Goal: Task Accomplishment & Management: Complete application form

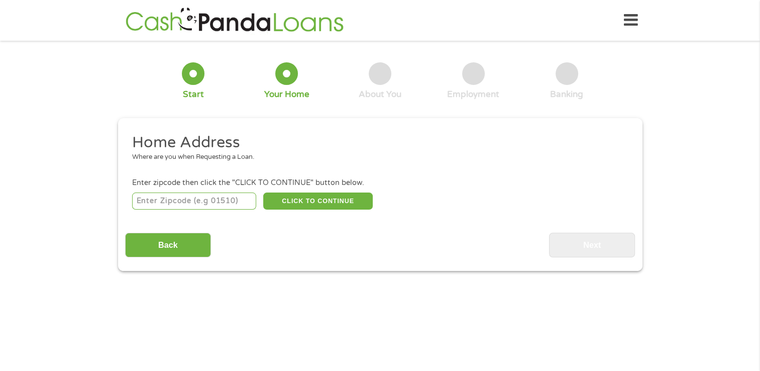
click at [167, 200] on input "number" at bounding box center [194, 200] width 124 height 17
type input "95350"
click at [318, 200] on button "CLICK TO CONTINUE" at bounding box center [317, 200] width 109 height 17
type input "95350"
type input "Modesto"
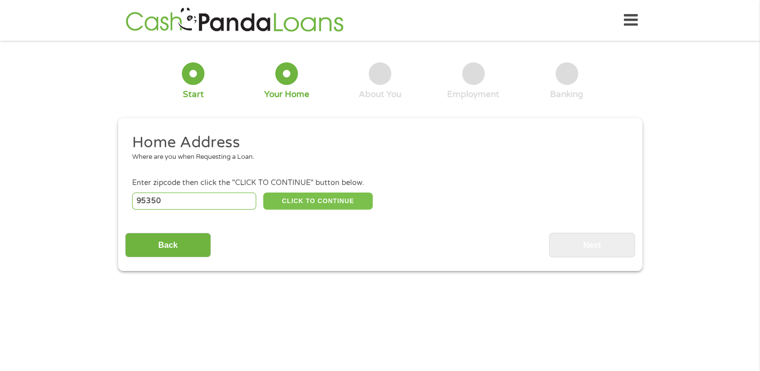
select select "[US_STATE]"
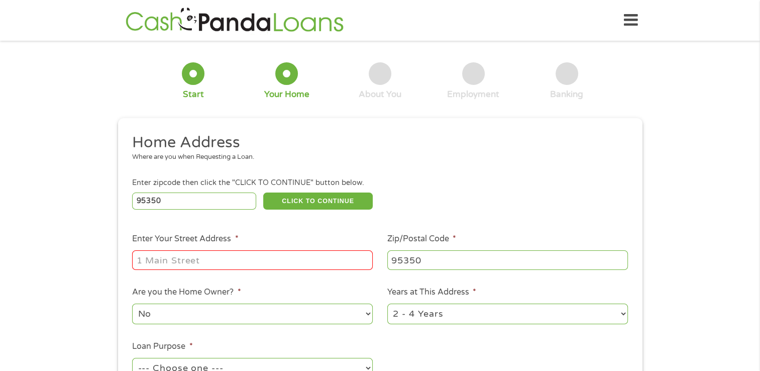
click at [166, 267] on input "Enter Your Street Address *" at bounding box center [252, 259] width 241 height 19
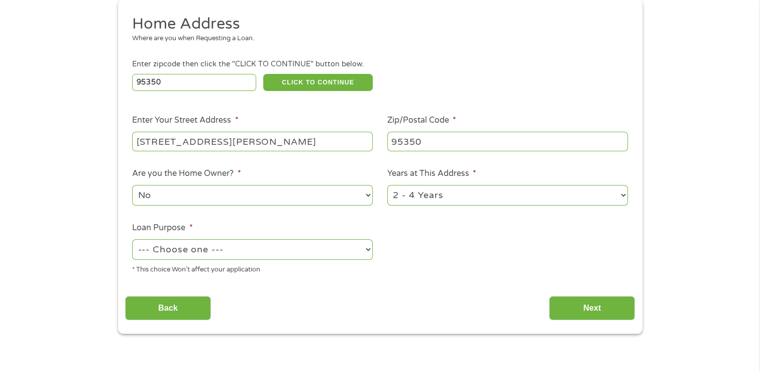
scroll to position [153, 0]
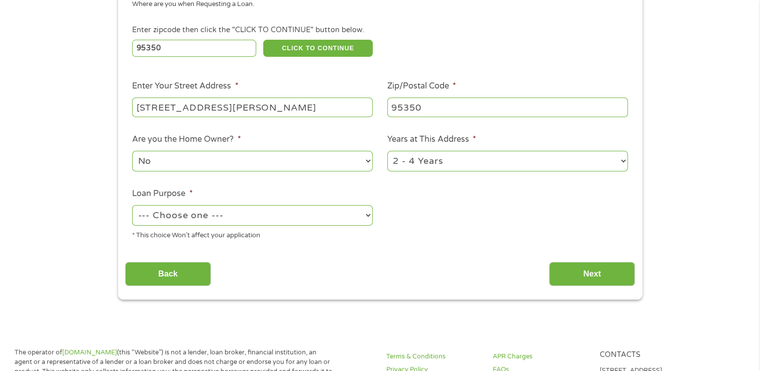
type input "[STREET_ADDRESS][PERSON_NAME]"
click at [623, 161] on select "1 Year or less 1 - 2 Years 2 - 4 Years Over 4 Years" at bounding box center [507, 161] width 241 height 21
select select "60months"
click at [387, 151] on select "1 Year or less 1 - 2 Years 2 - 4 Years Over 4 Years" at bounding box center [507, 161] width 241 height 21
click at [356, 212] on select "--- Choose one --- Pay Bills Debt Consolidation Home Improvement Major Purchase…" at bounding box center [252, 215] width 241 height 21
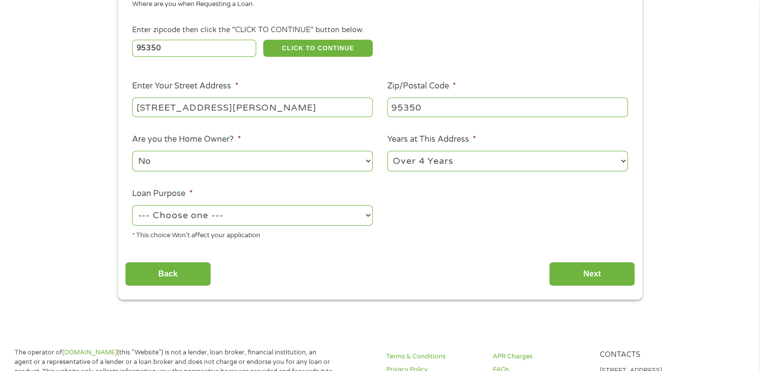
select select "shorttermcash"
click at [132, 205] on select "--- Choose one --- Pay Bills Debt Consolidation Home Improvement Major Purchase…" at bounding box center [252, 215] width 241 height 21
click at [582, 270] on input "Next" at bounding box center [592, 274] width 86 height 25
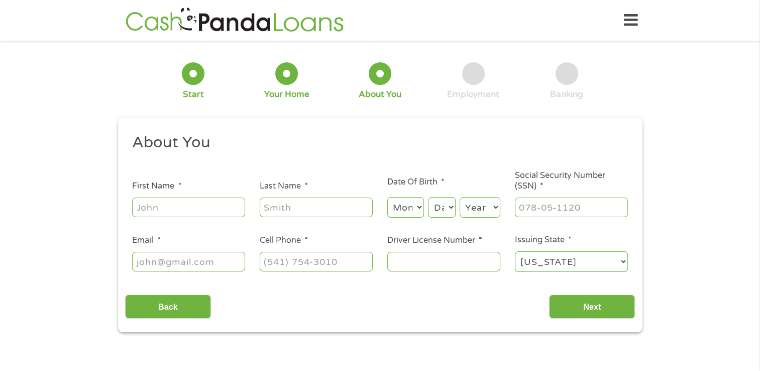
scroll to position [0, 0]
click at [161, 209] on input "First Name *" at bounding box center [188, 206] width 113 height 19
type input "[PERSON_NAME]"
click at [283, 212] on input "Last Name *" at bounding box center [316, 206] width 113 height 19
type input "[PERSON_NAME]"
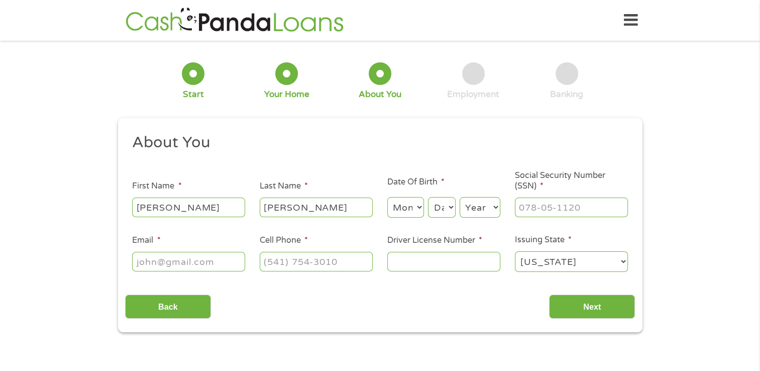
click at [419, 209] on select "Month 1 2 3 4 5 6 7 8 9 10 11 12" at bounding box center [405, 207] width 37 height 21
select select "2"
click at [387, 197] on select "Month 1 2 3 4 5 6 7 8 9 10 11 12" at bounding box center [405, 207] width 37 height 21
click at [444, 204] on select "Day 1 2 3 4 5 6 7 8 9 10 11 12 13 14 15 16 17 18 19 20 21 22 23 24 25 26 27 28 …" at bounding box center [441, 207] width 27 height 21
select select "28"
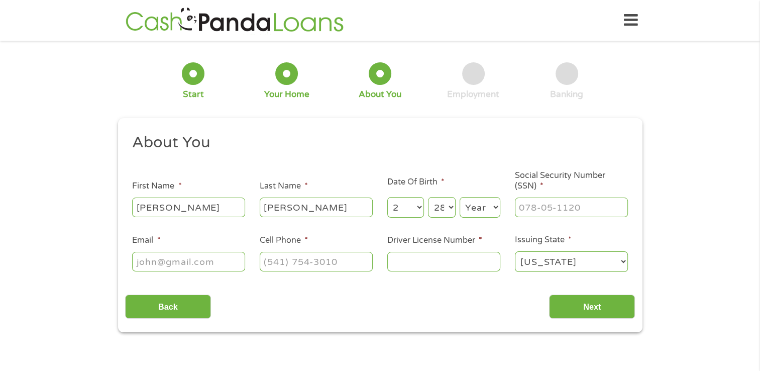
click at [428, 197] on select "Day 1 2 3 4 5 6 7 8 9 10 11 12 13 14 15 16 17 18 19 20 21 22 23 24 25 26 27 28 …" at bounding box center [441, 207] width 27 height 21
click at [483, 206] on select "Year [DATE] 2006 2005 2004 2003 2002 2001 2000 1999 1998 1997 1996 1995 1994 19…" at bounding box center [480, 207] width 41 height 21
select select "1965"
click at [460, 197] on select "Year [DATE] 2006 2005 2004 2003 2002 2001 2000 1999 1998 1997 1996 1995 1994 19…" at bounding box center [480, 207] width 41 height 21
click at [544, 208] on input "___-__-____" at bounding box center [571, 206] width 113 height 19
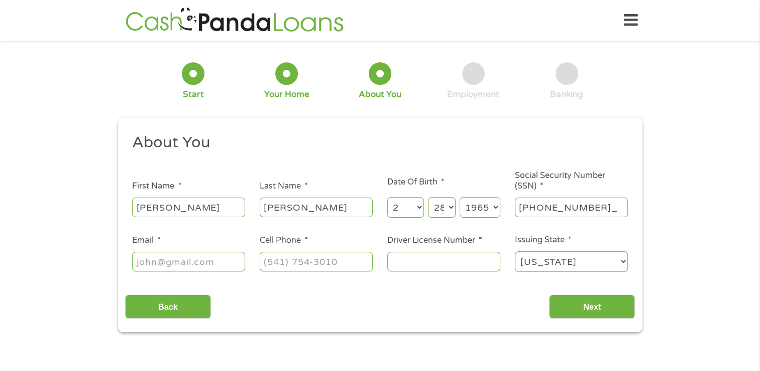
type input "571-17-6021"
click at [156, 262] on input "Email *" at bounding box center [188, 261] width 113 height 19
type input "[EMAIL_ADDRESS][DOMAIN_NAME]"
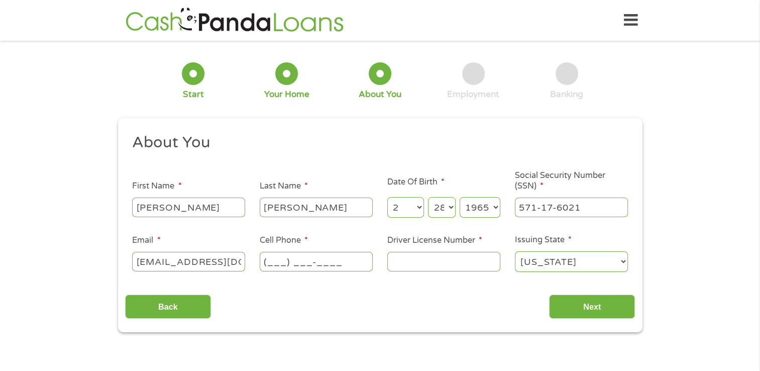
click at [270, 263] on input "(___) ___-____" at bounding box center [316, 261] width 113 height 19
type input "[PHONE_NUMBER]"
click at [410, 266] on input "Driver License Number *" at bounding box center [443, 261] width 113 height 19
type input "c3862207"
click at [599, 303] on input "Next" at bounding box center [592, 306] width 86 height 25
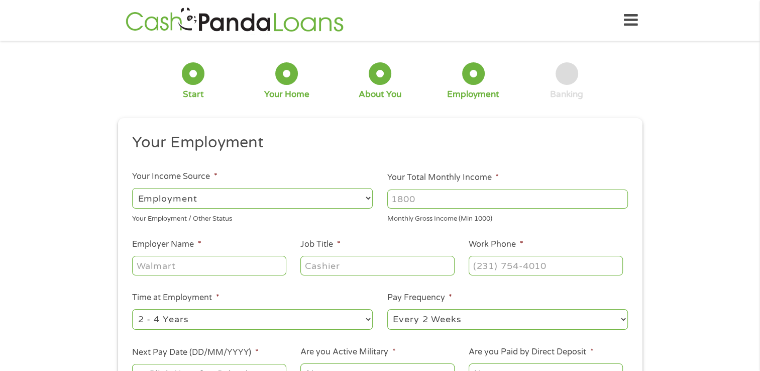
scroll to position [4, 4]
click at [162, 199] on select "--- Choose one --- Employment [DEMOGRAPHIC_DATA] Benefits" at bounding box center [252, 198] width 241 height 21
click at [132, 188] on select "--- Choose one --- Employment [DEMOGRAPHIC_DATA] Benefits" at bounding box center [252, 198] width 241 height 21
click at [416, 199] on input "Your Total Monthly Income *" at bounding box center [507, 198] width 241 height 19
type input "4500"
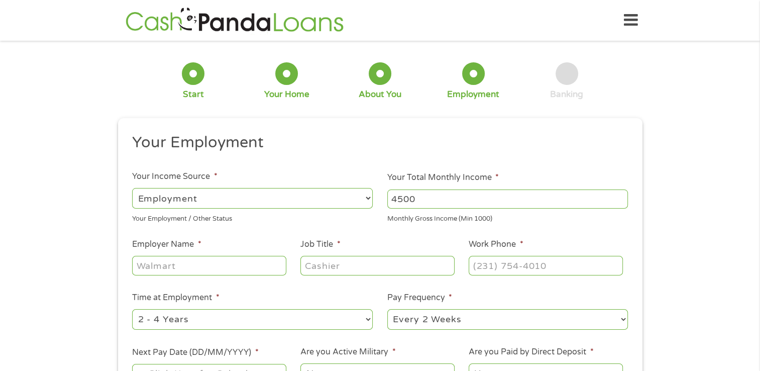
click at [224, 264] on input "Employer Name *" at bounding box center [209, 265] width 154 height 19
type input "Clipboard Health"
click at [330, 269] on input "Job Title *" at bounding box center [377, 265] width 154 height 19
type input "LVN"
click at [483, 264] on input "(___) ___-____" at bounding box center [546, 265] width 154 height 19
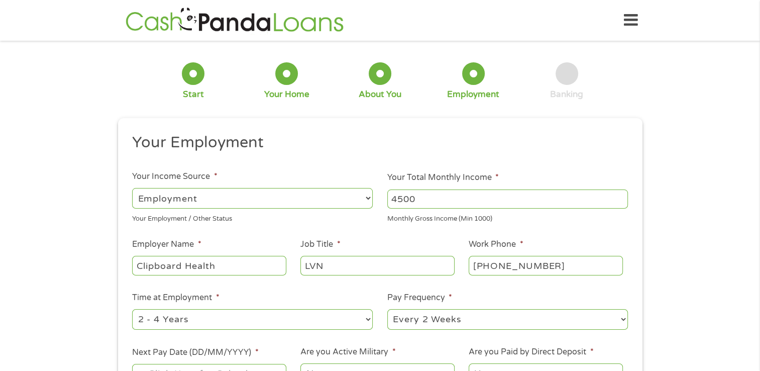
click at [517, 264] on input "[PHONE_NUMBER]" at bounding box center [546, 265] width 154 height 19
type input "[PHONE_NUMBER]"
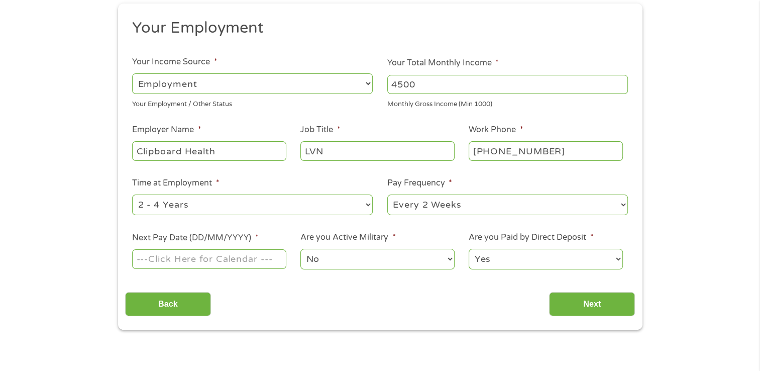
scroll to position [133, 0]
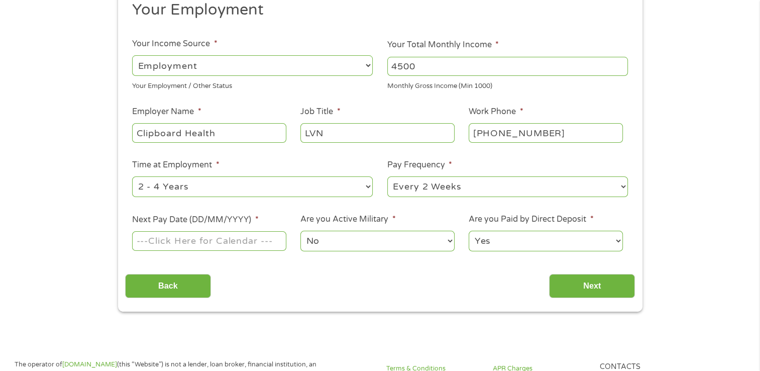
click at [622, 184] on select "--- Choose one --- Every 2 Weeks Every Week Monthly Semi-Monthly" at bounding box center [507, 186] width 241 height 21
select select "weekly"
click at [387, 177] on select "--- Choose one --- Every 2 Weeks Every Week Monthly Semi-Monthly" at bounding box center [507, 186] width 241 height 21
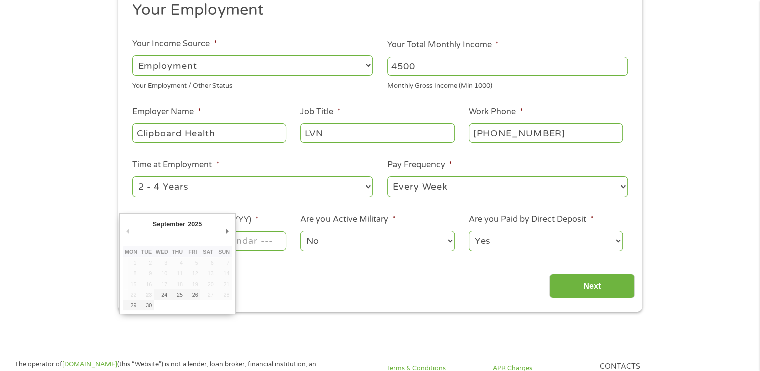
click at [253, 242] on input "Next Pay Date (DD/MM/YYYY) *" at bounding box center [209, 240] width 154 height 19
click at [124, 229] on button "Previous Month" at bounding box center [127, 231] width 9 height 14
click at [193, 223] on select "2025" at bounding box center [219, 225] width 65 height 12
click at [272, 301] on div "This field is hidden when viewing the form gclid EAIaIQobChMItfyQ2P7vjwMVAjStBh…" at bounding box center [380, 148] width 524 height 326
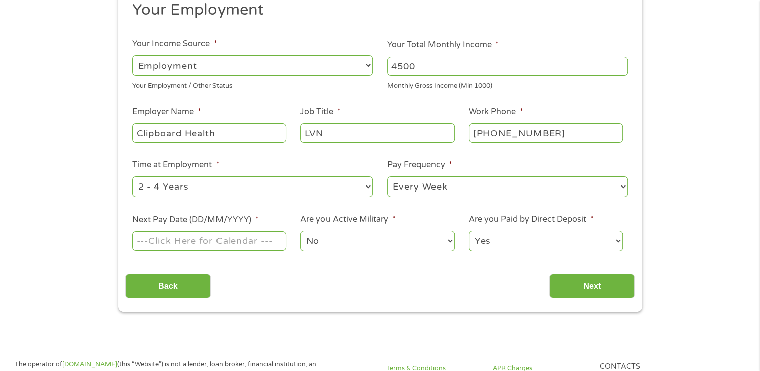
click at [231, 238] on input "Next Pay Date (DD/MM/YYYY) *" at bounding box center [209, 240] width 154 height 19
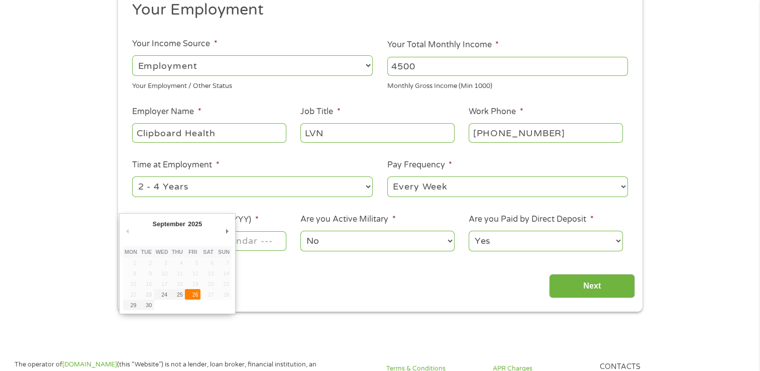
type input "[DATE]"
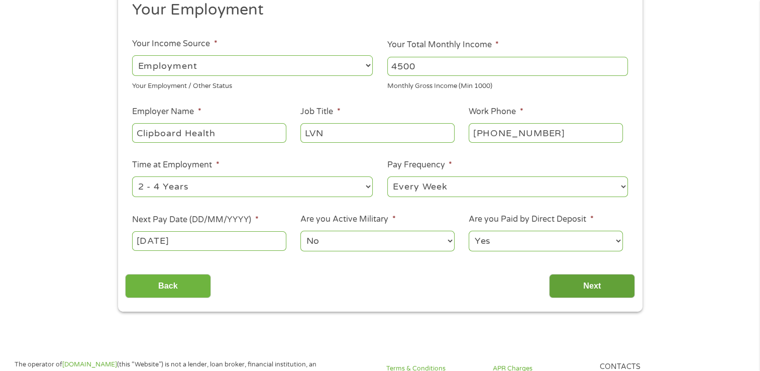
click at [607, 295] on input "Next" at bounding box center [592, 286] width 86 height 25
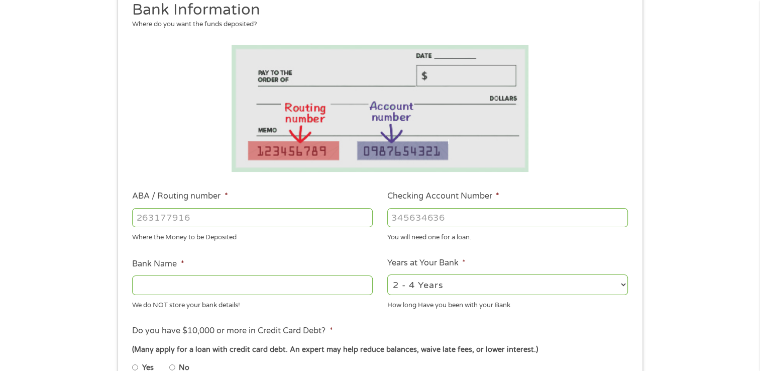
click at [612, 284] on ul "Bank Information Where do you want the funds deposited? ABA / Routing number * …" at bounding box center [380, 250] width 510 height 500
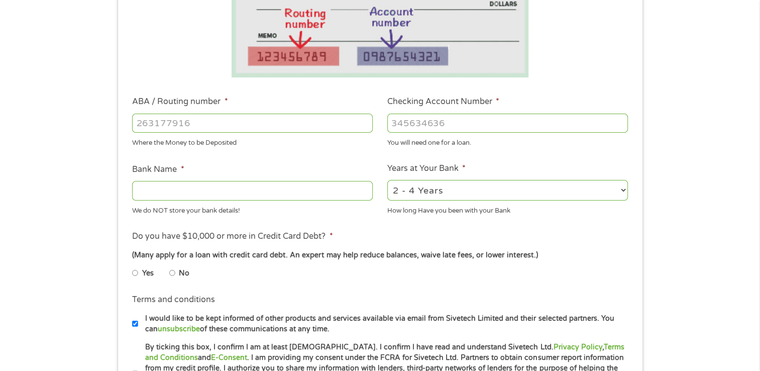
scroll to position [229, 0]
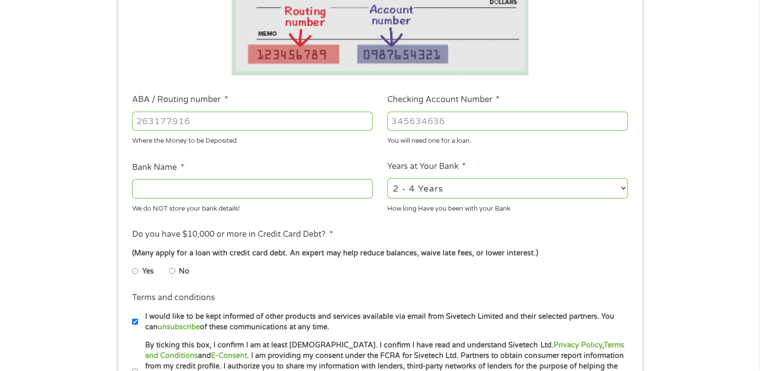
click at [154, 119] on input "ABA / Routing number *" at bounding box center [252, 120] width 241 height 19
type input "321171184"
type input "CITIBANK FSB"
type input "321171184"
click at [424, 126] on input "Checking Account Number *" at bounding box center [507, 120] width 241 height 19
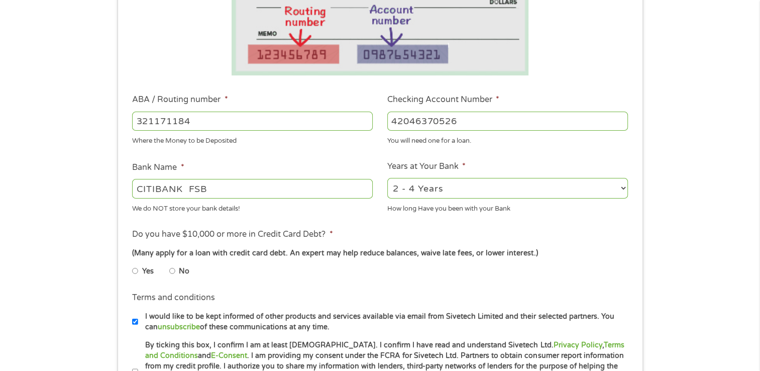
type input "42046370526"
click at [173, 268] on input "No" at bounding box center [172, 271] width 6 height 16
radio input "true"
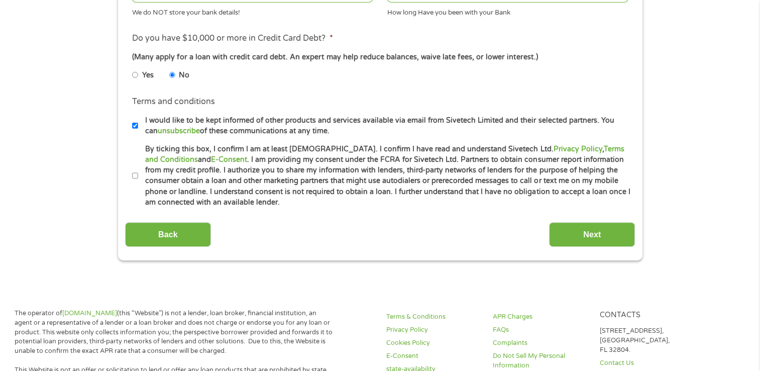
scroll to position [446, 0]
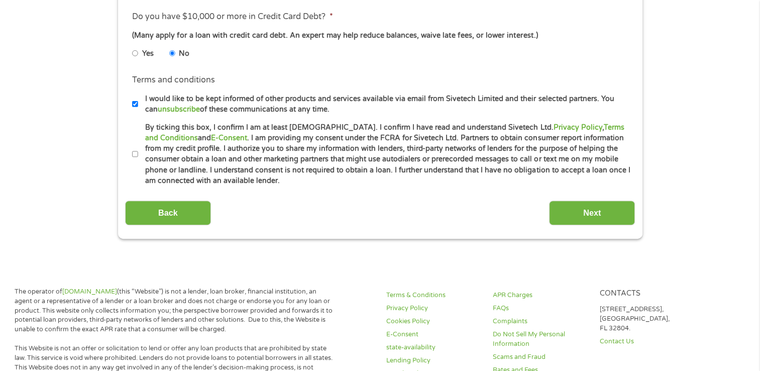
click at [132, 104] on input "I would like to be kept informed of other products and services available via e…" at bounding box center [135, 104] width 6 height 16
checkbox input "false"
click at [136, 153] on input "By ticking this box, I confirm I am at least [DEMOGRAPHIC_DATA]. I confirm I ha…" at bounding box center [135, 154] width 6 height 16
checkbox input "true"
click at [590, 209] on input "Next" at bounding box center [592, 212] width 86 height 25
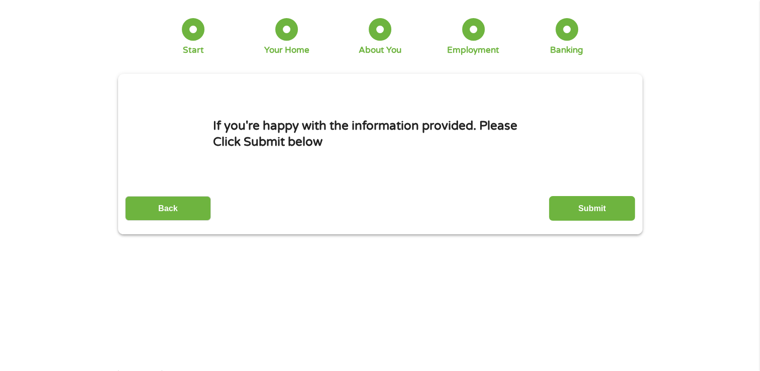
scroll to position [0, 0]
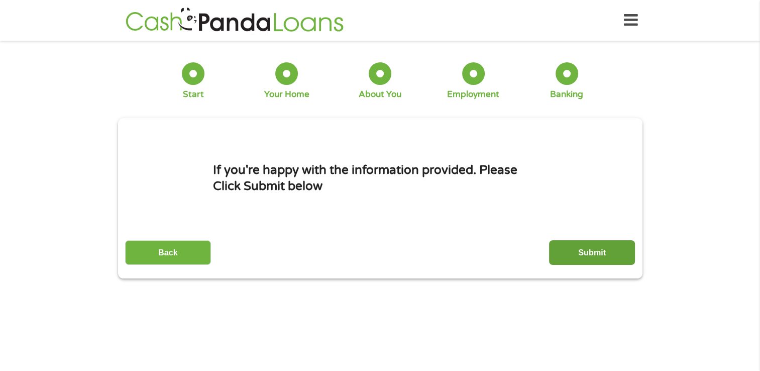
click at [585, 252] on input "Submit" at bounding box center [592, 252] width 86 height 25
